Goal: Information Seeking & Learning: Learn about a topic

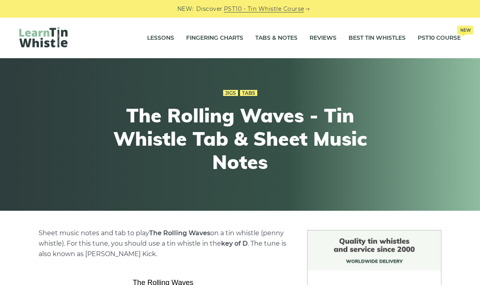
click at [440, 45] on link "PST10 Course New" at bounding box center [438, 38] width 43 height 20
click at [287, 41] on link "Tabs & Notes" at bounding box center [276, 38] width 42 height 20
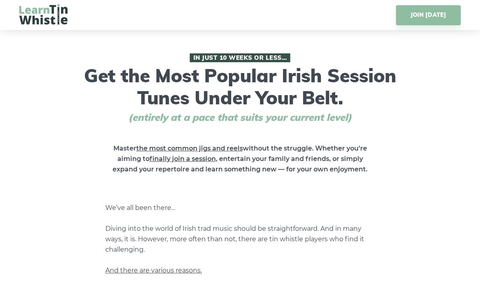
click at [45, 24] on img at bounding box center [43, 14] width 48 height 20
click at [52, 22] on img at bounding box center [43, 14] width 48 height 20
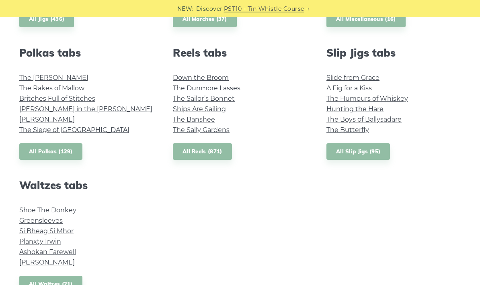
scroll to position [615, 0]
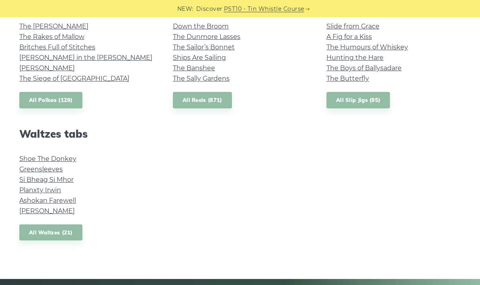
click at [41, 29] on link "The Kerry Polka" at bounding box center [53, 27] width 69 height 8
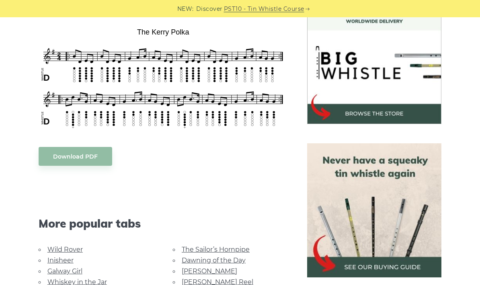
scroll to position [240, 0]
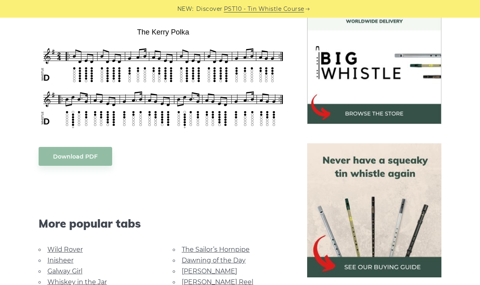
click at [221, 248] on link "The Sailor’s Hornpipe" at bounding box center [216, 250] width 68 height 8
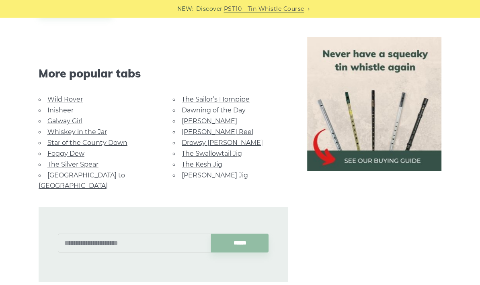
scroll to position [403, 0]
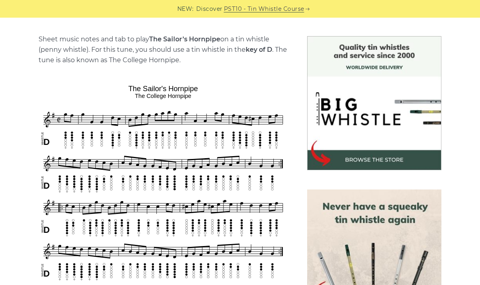
scroll to position [182, 0]
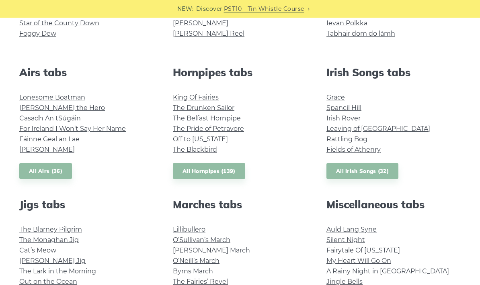
scroll to position [211, 0]
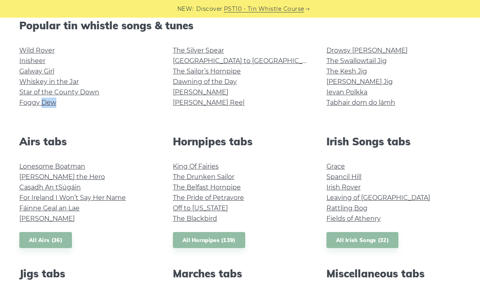
click at [83, 137] on h2 "Airs tabs" at bounding box center [86, 141] width 134 height 12
click at [29, 106] on link "Foggy Dew" at bounding box center [37, 103] width 37 height 8
click at [206, 238] on link "All Hornpipes (139)" at bounding box center [209, 240] width 72 height 16
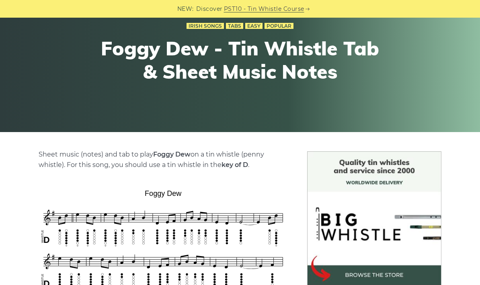
scroll to position [48, 0]
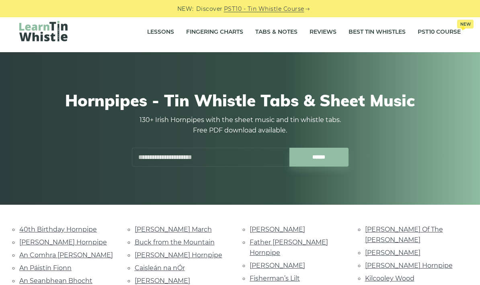
scroll to position [6, 0]
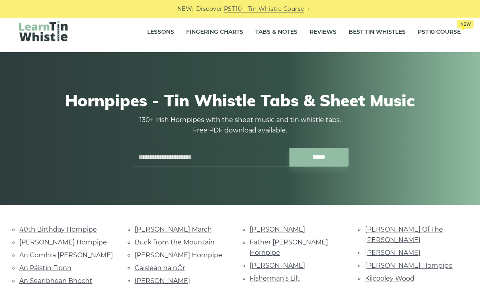
click at [66, 243] on link "[PERSON_NAME] Hornpipe" at bounding box center [63, 243] width 88 height 8
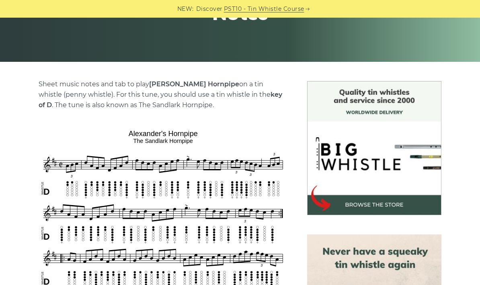
scroll to position [150, 0]
